Goal: Task Accomplishment & Management: Manage account settings

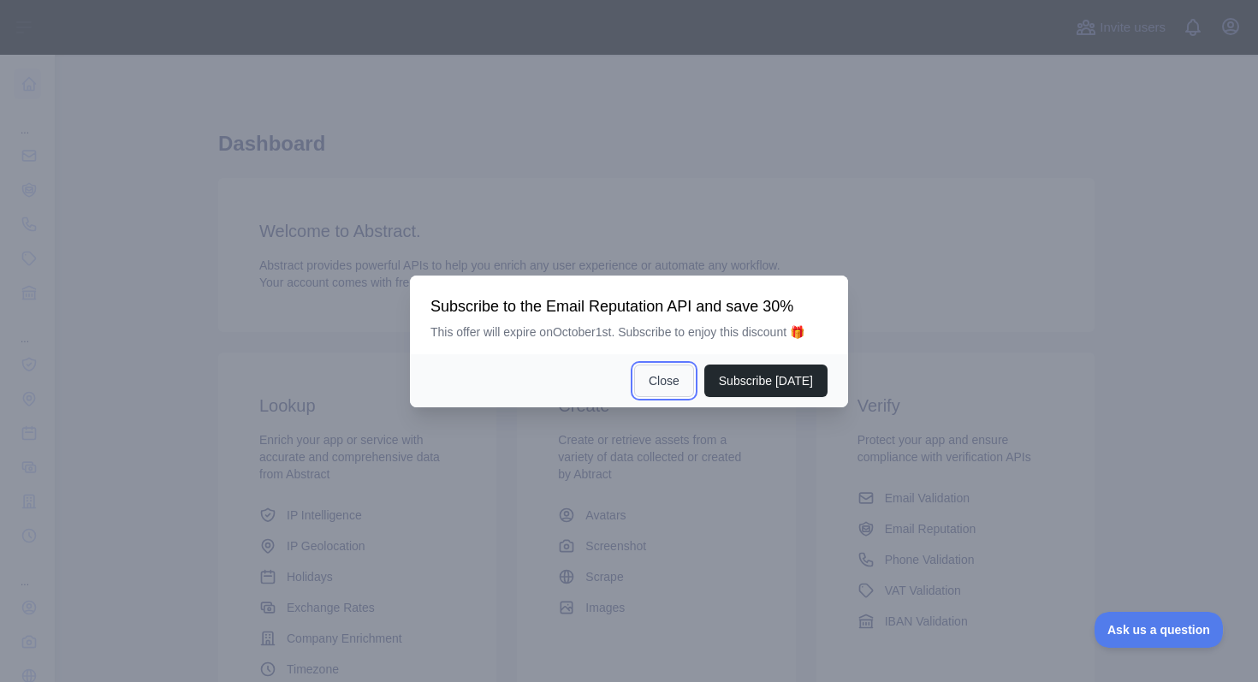
click at [665, 379] on button "Close" at bounding box center [664, 381] width 60 height 33
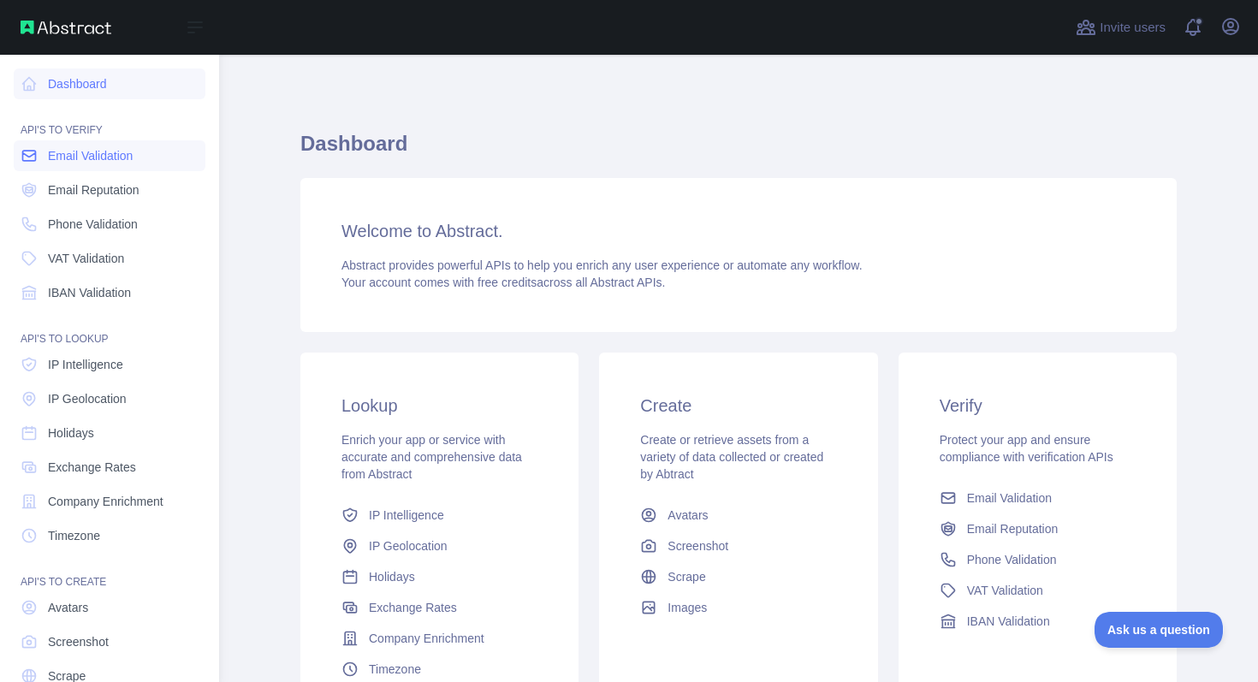
click at [80, 159] on span "Email Validation" at bounding box center [90, 155] width 85 height 17
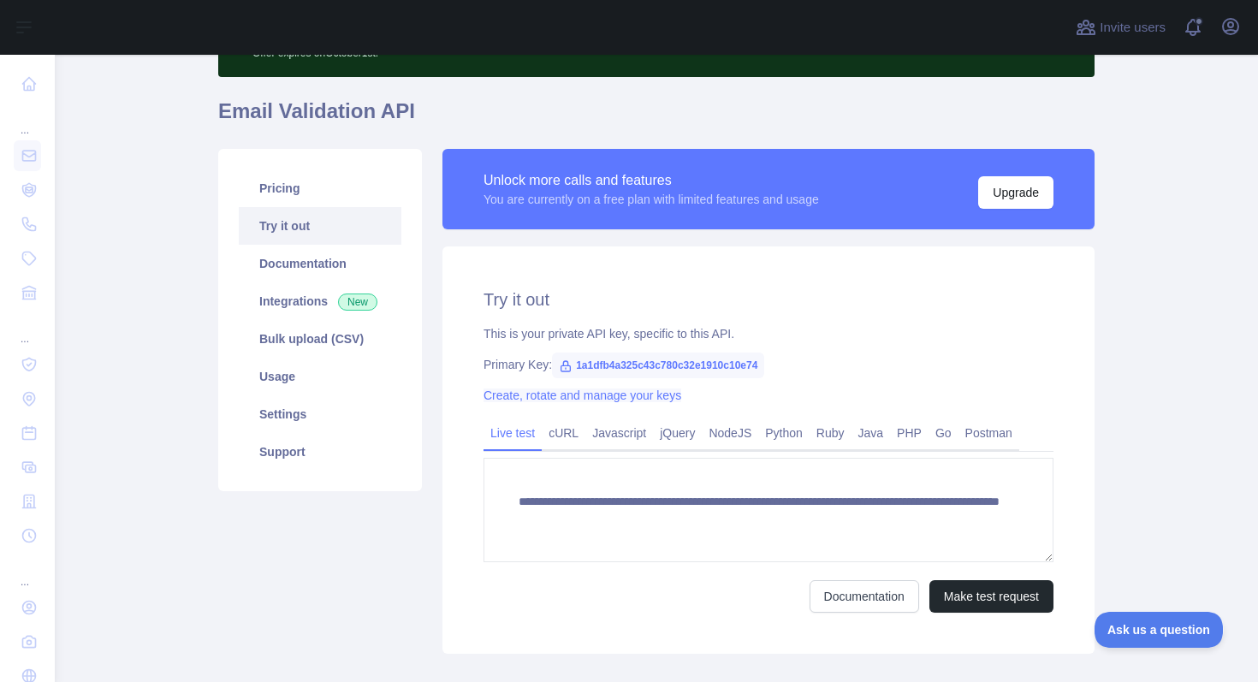
scroll to position [128, 0]
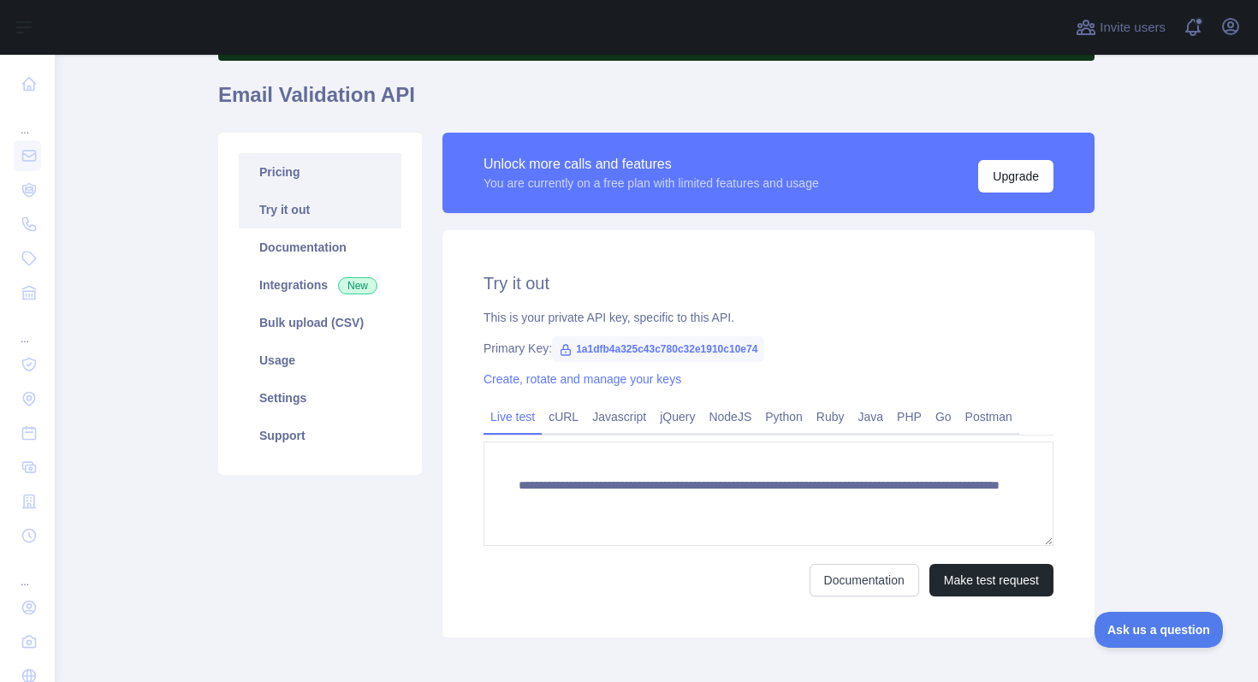
click at [292, 169] on link "Pricing" at bounding box center [320, 172] width 163 height 38
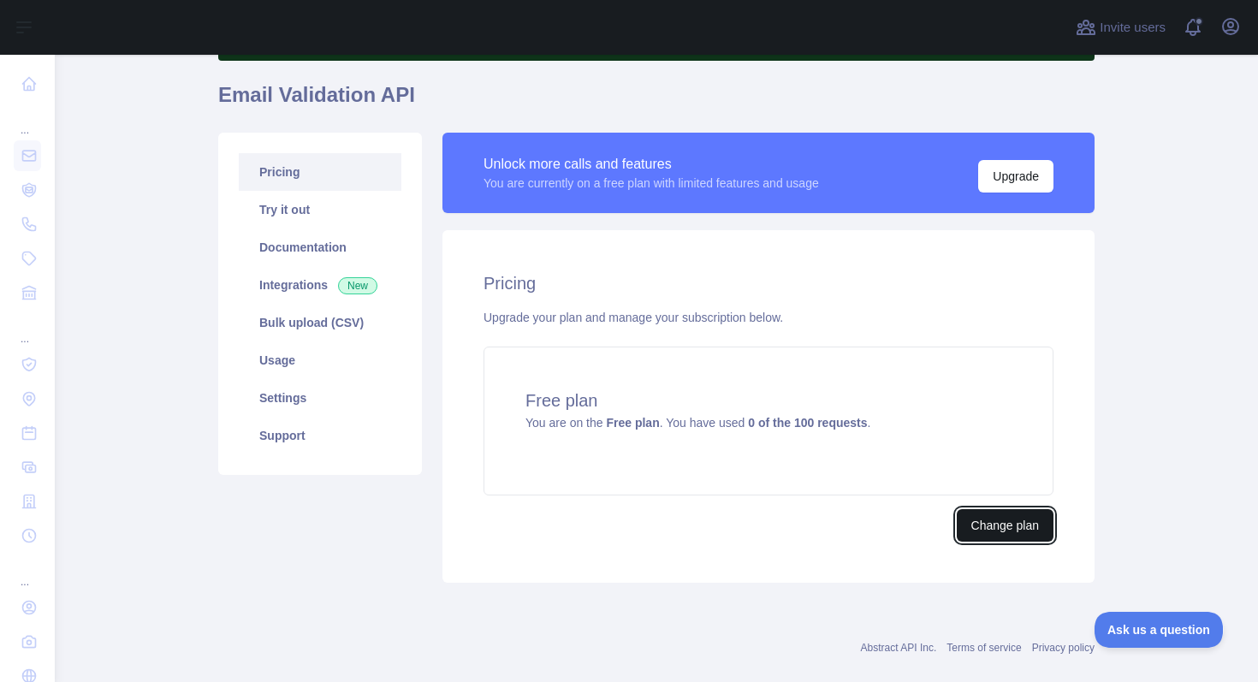
click at [994, 522] on button "Change plan" at bounding box center [1005, 525] width 97 height 33
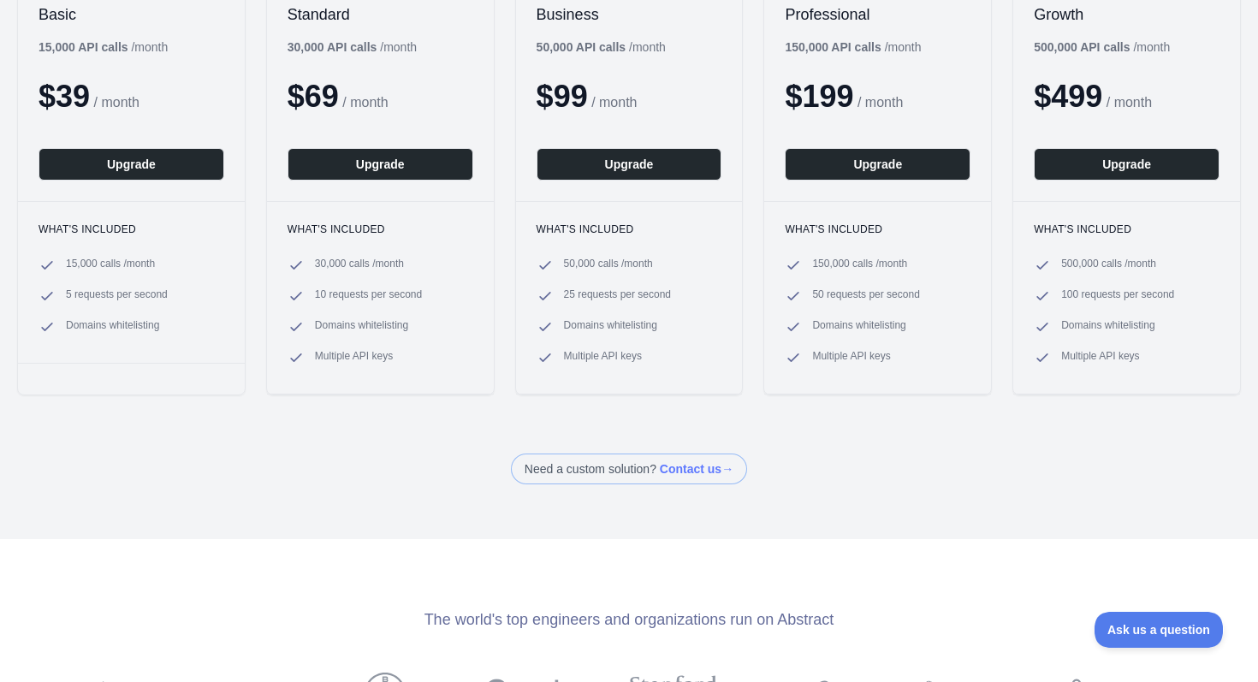
scroll to position [289, 0]
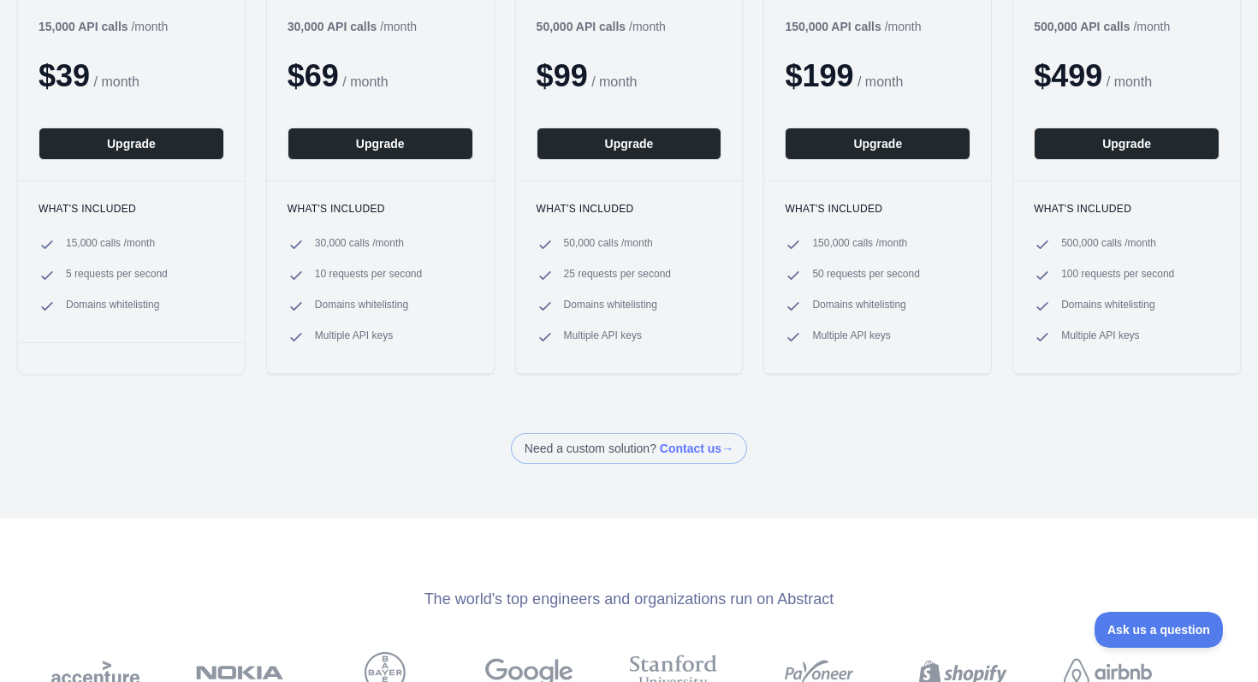
click at [640, 443] on span at bounding box center [629, 448] width 236 height 31
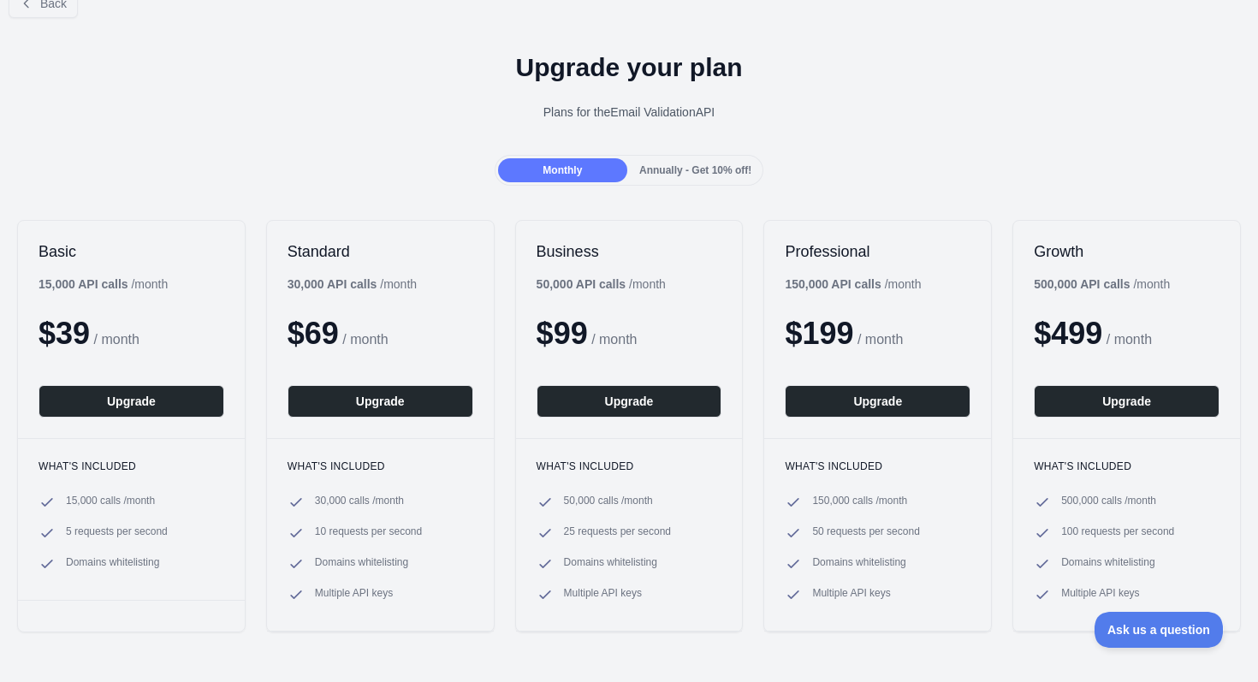
scroll to position [0, 0]
